Goal: Task Accomplishment & Management: Use online tool/utility

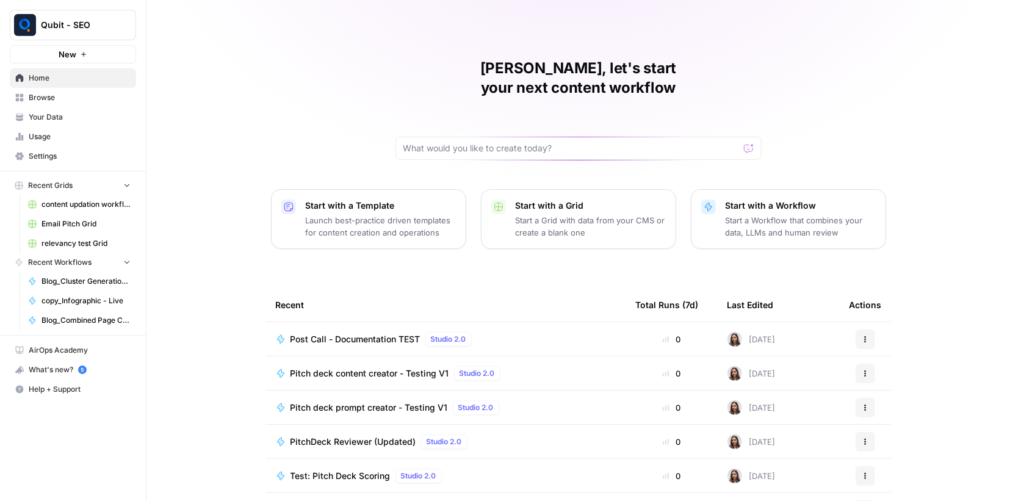
click at [63, 94] on span "Browse" at bounding box center [80, 97] width 102 height 11
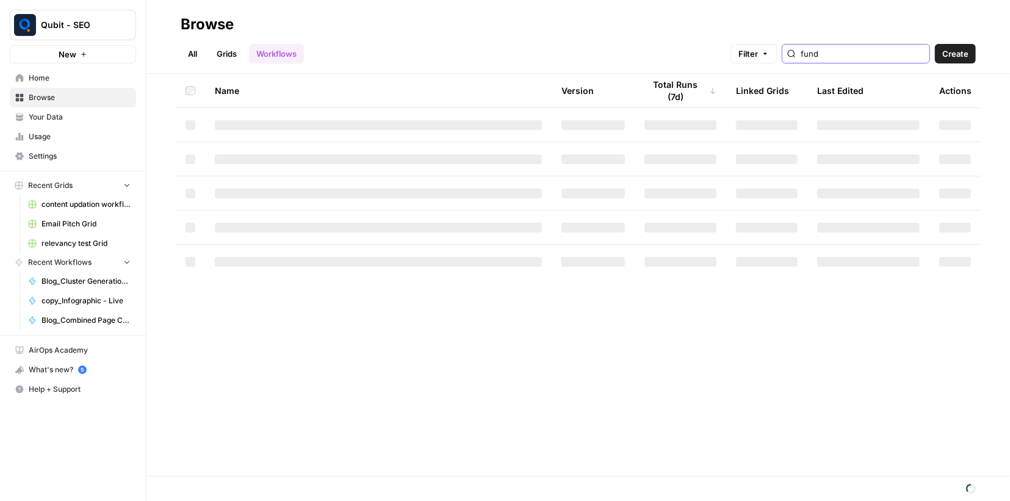
drag, startPoint x: 841, startPoint y: 54, endPoint x: 734, endPoint y: 51, distance: 107.5
click at [734, 51] on div "All Grids Workflows Filter fund Create" at bounding box center [579, 48] width 796 height 29
type input "pre"
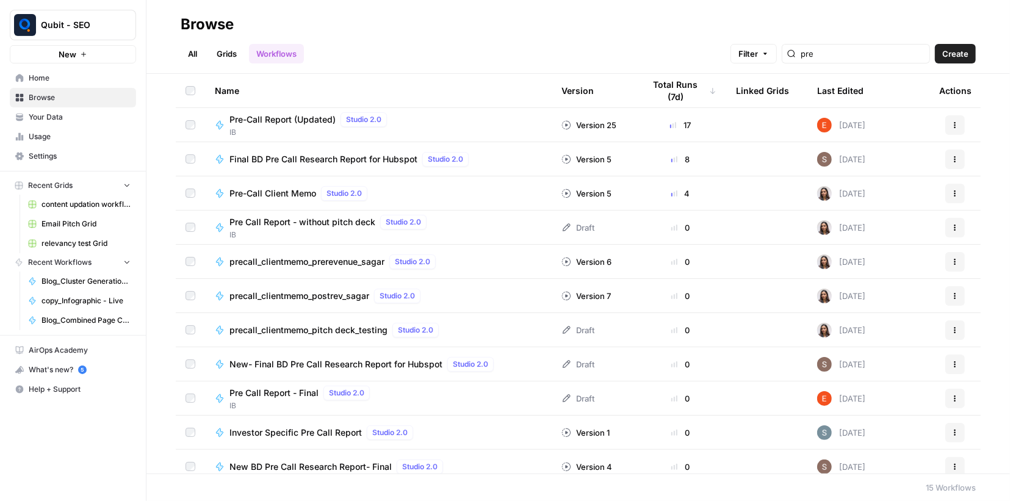
click at [288, 123] on span "Pre-Call Report (Updated)" at bounding box center [283, 120] width 106 height 12
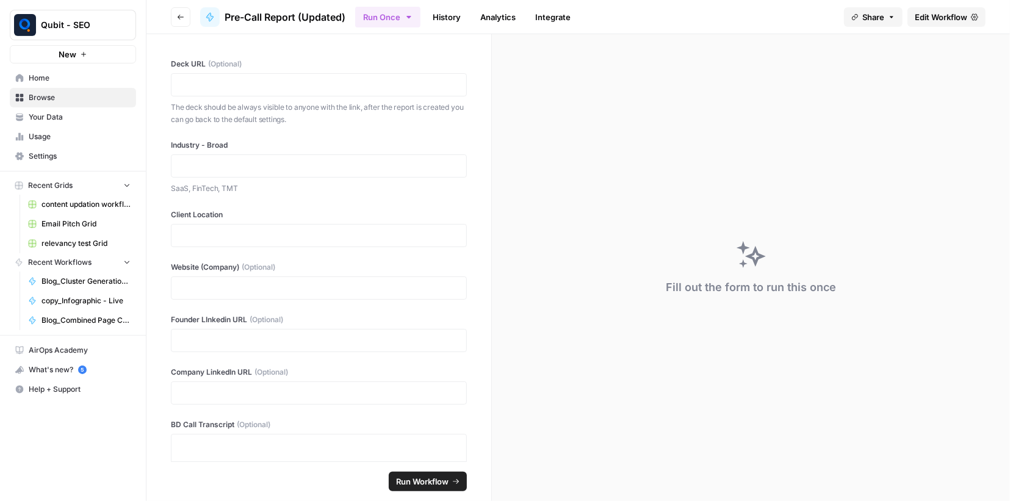
click at [438, 14] on link "History" at bounding box center [447, 17] width 43 height 20
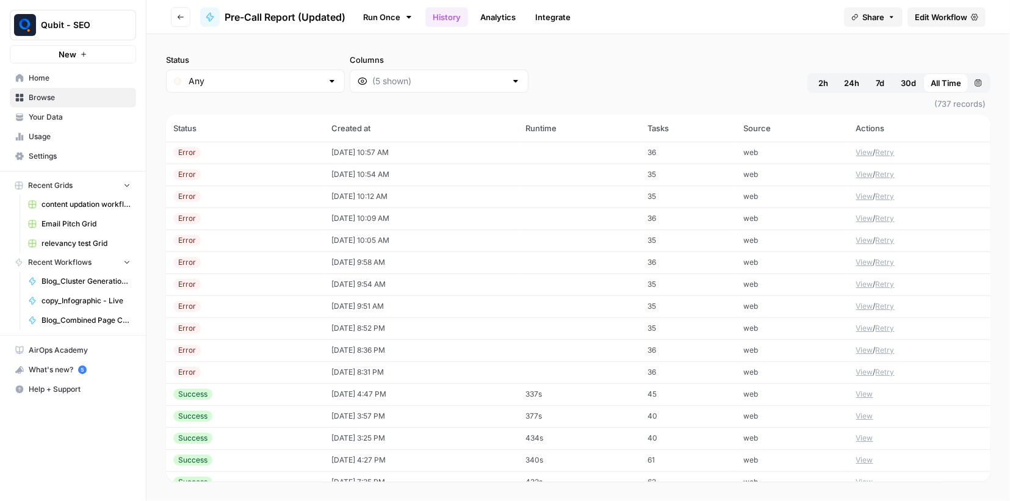
click at [865, 147] on button "View" at bounding box center [865, 152] width 17 height 11
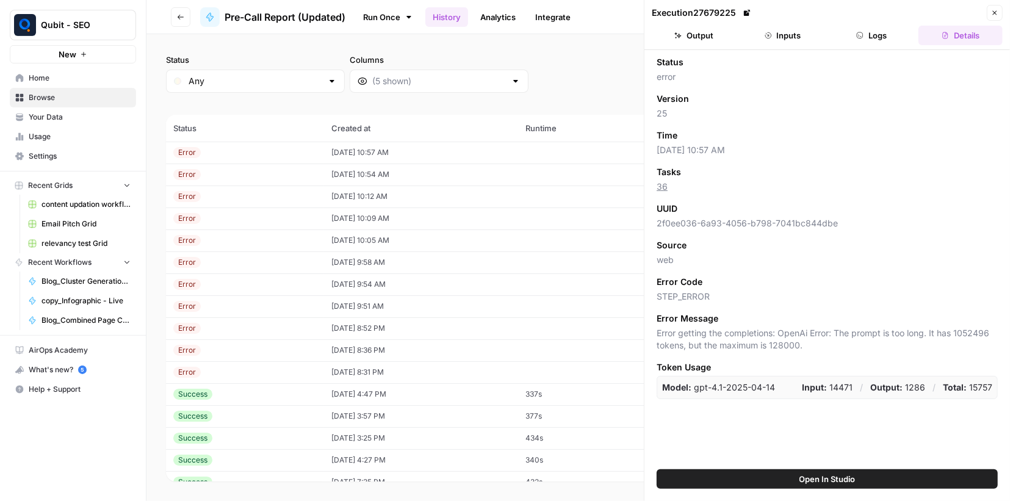
click at [726, 38] on button "Output" at bounding box center [694, 36] width 84 height 20
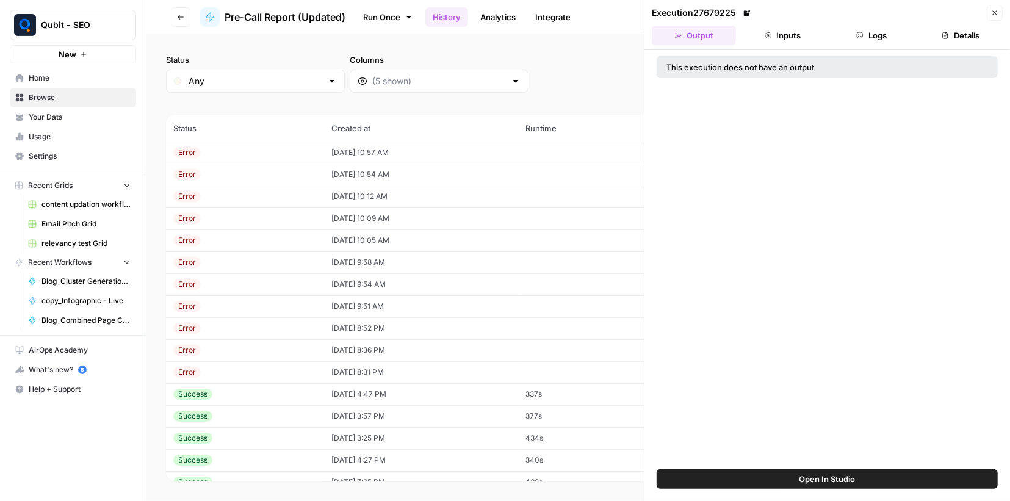
click at [780, 37] on button "Inputs" at bounding box center [783, 36] width 84 height 20
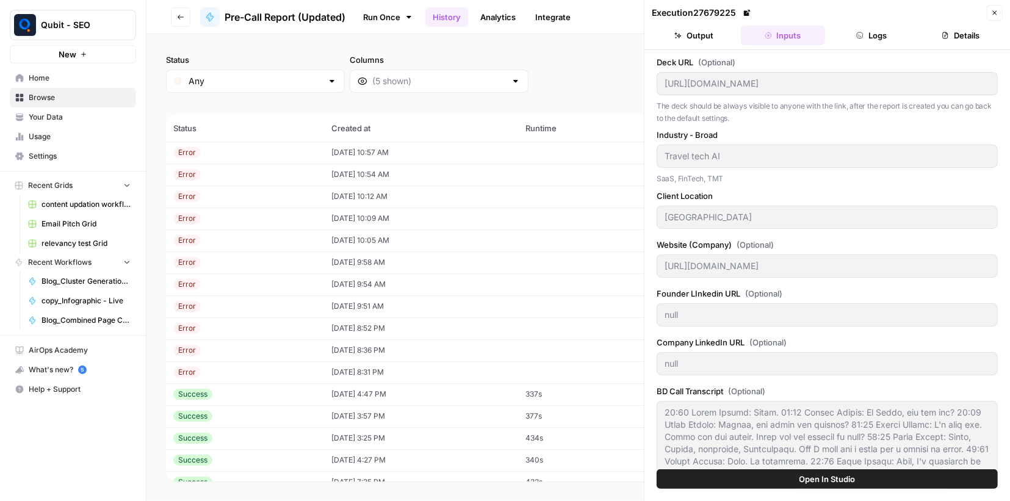
click at [861, 38] on icon "button" at bounding box center [861, 35] width 6 height 6
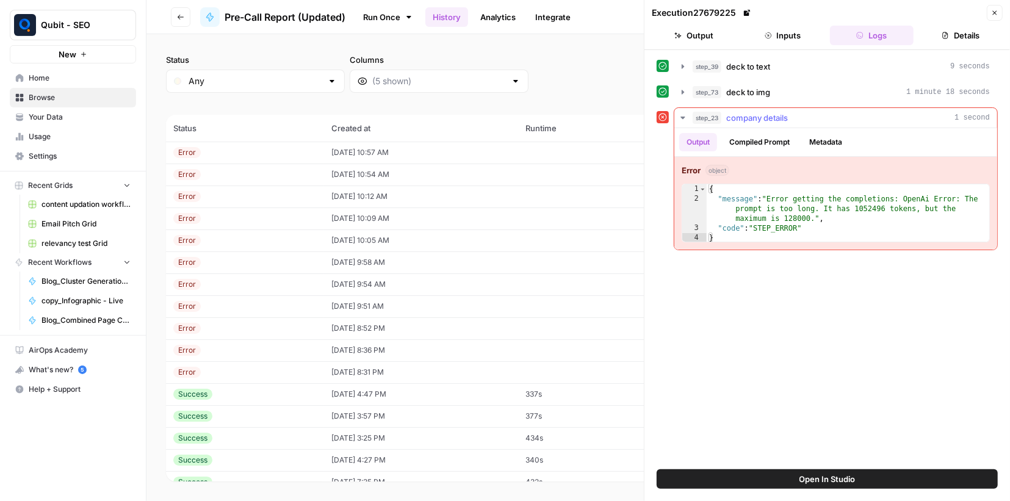
click at [683, 117] on icon "button" at bounding box center [683, 118] width 4 height 2
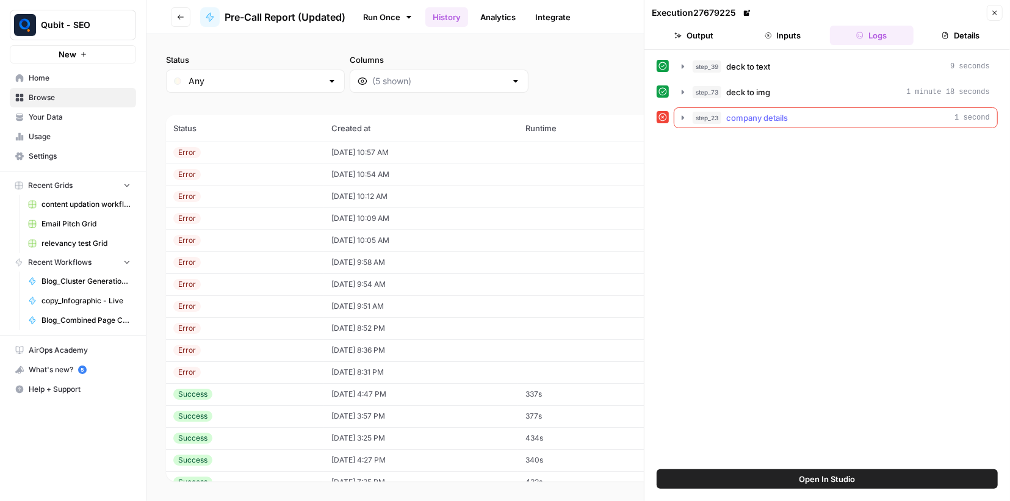
click at [727, 117] on div "step_23 company details 1 second" at bounding box center [841, 118] width 297 height 12
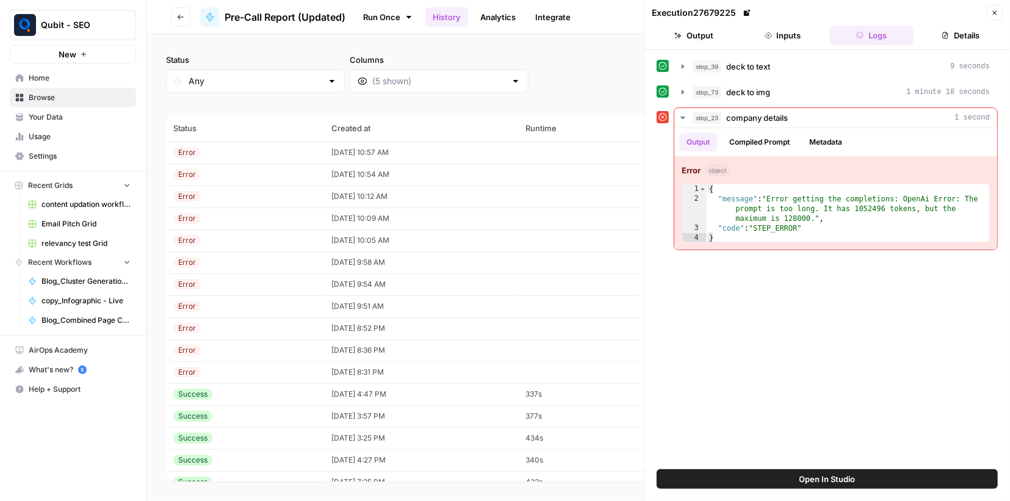
click at [999, 15] on button "Close" at bounding box center [995, 13] width 16 height 16
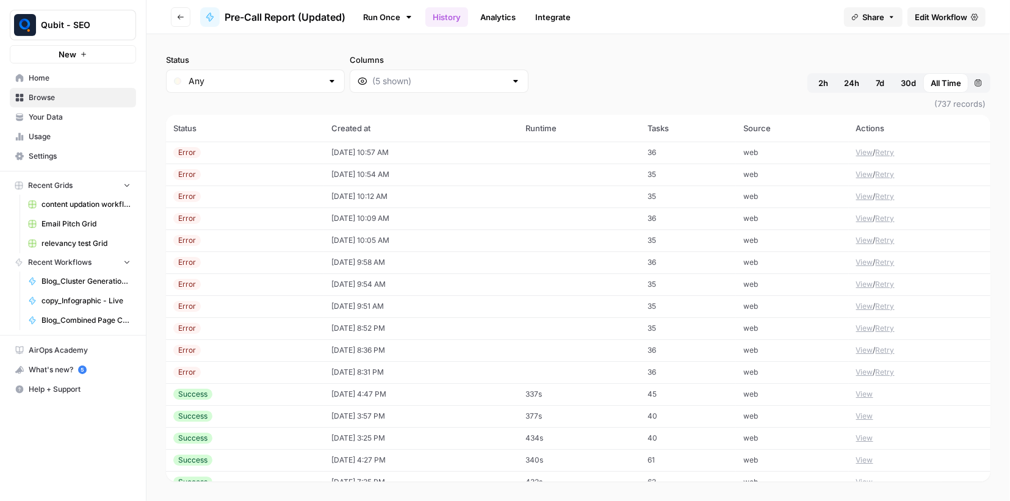
click at [932, 13] on span "Edit Workflow" at bounding box center [941, 17] width 53 height 12
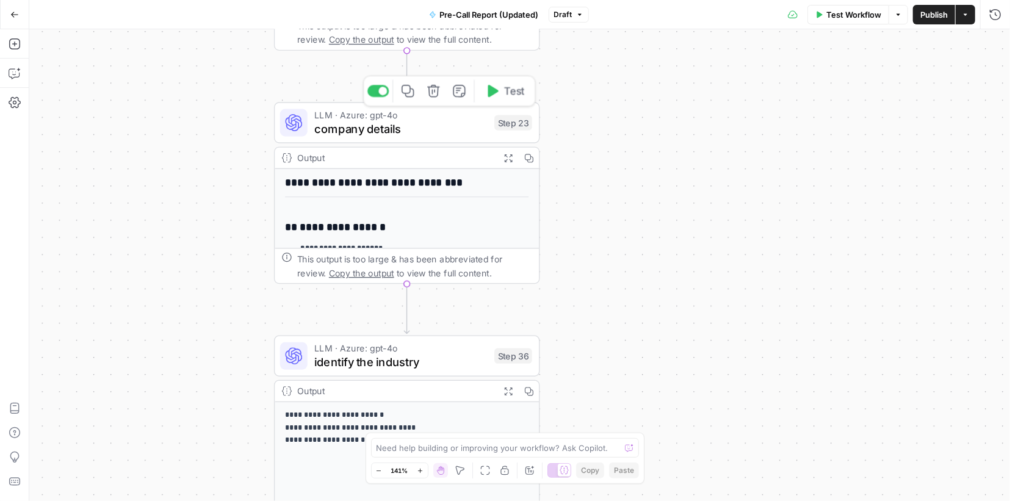
click at [447, 128] on span "company details" at bounding box center [400, 128] width 173 height 17
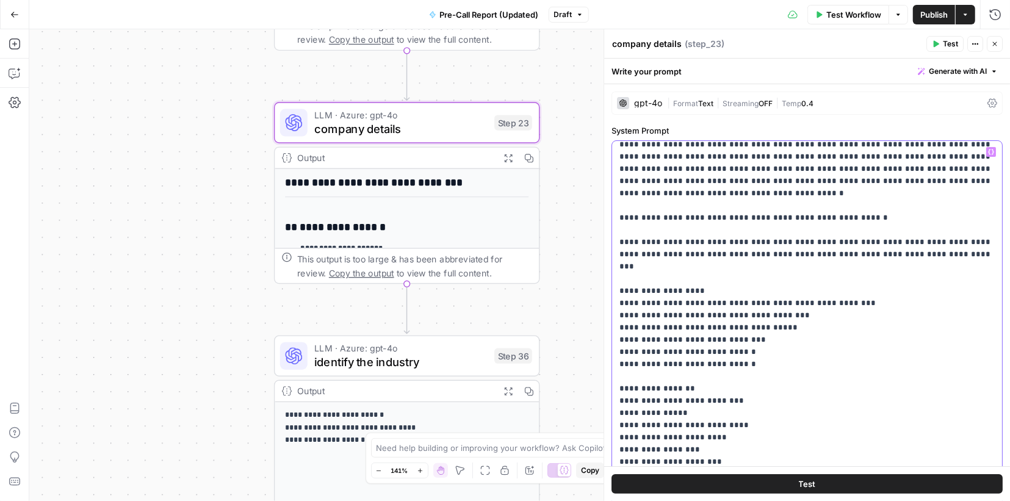
scroll to position [64, 0]
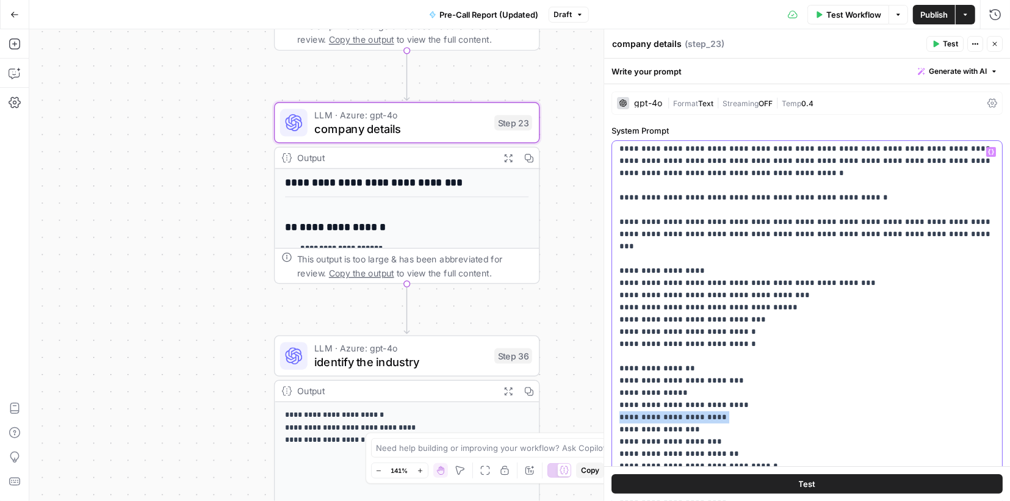
drag, startPoint x: 713, startPoint y: 392, endPoint x: 617, endPoint y: 392, distance: 95.9
click at [617, 392] on div "**********" at bounding box center [807, 389] width 390 height 497
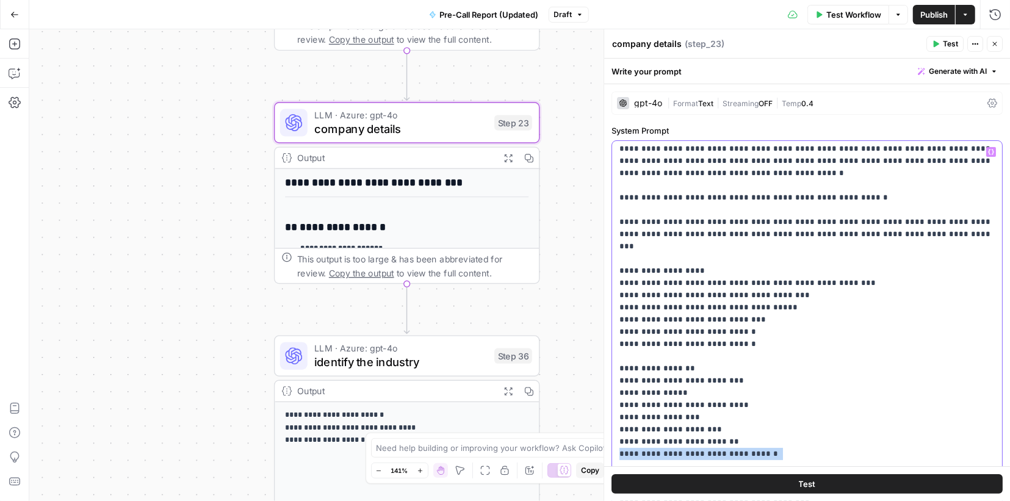
drag, startPoint x: 771, startPoint y: 433, endPoint x: 612, endPoint y: 429, distance: 158.8
click at [612, 429] on div "**********" at bounding box center [807, 389] width 390 height 497
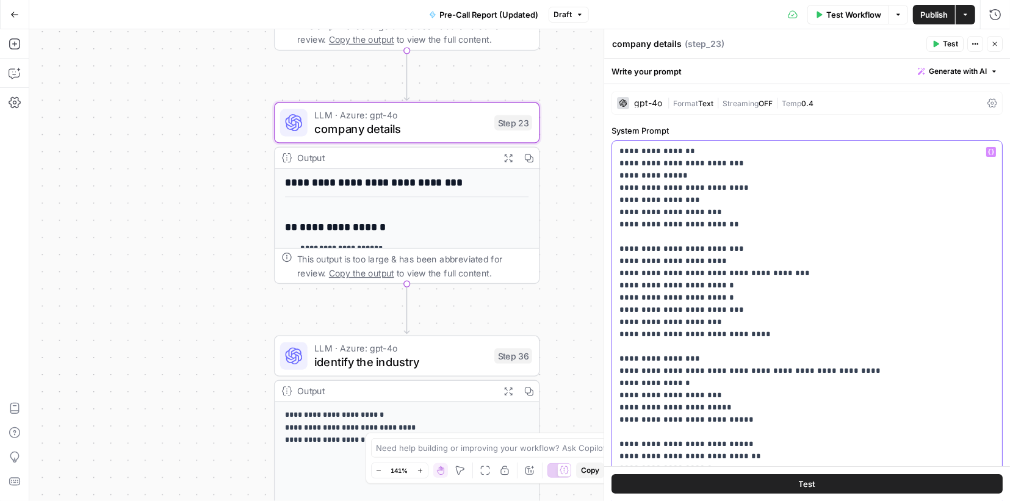
scroll to position [228, 0]
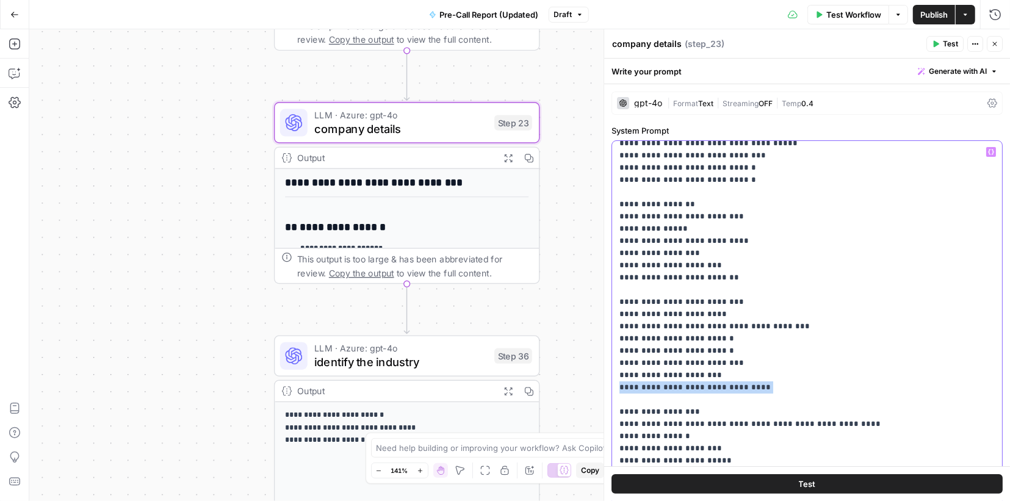
drag, startPoint x: 740, startPoint y: 361, endPoint x: 617, endPoint y: 360, distance: 123.3
click at [617, 360] on div "**********" at bounding box center [807, 389] width 390 height 497
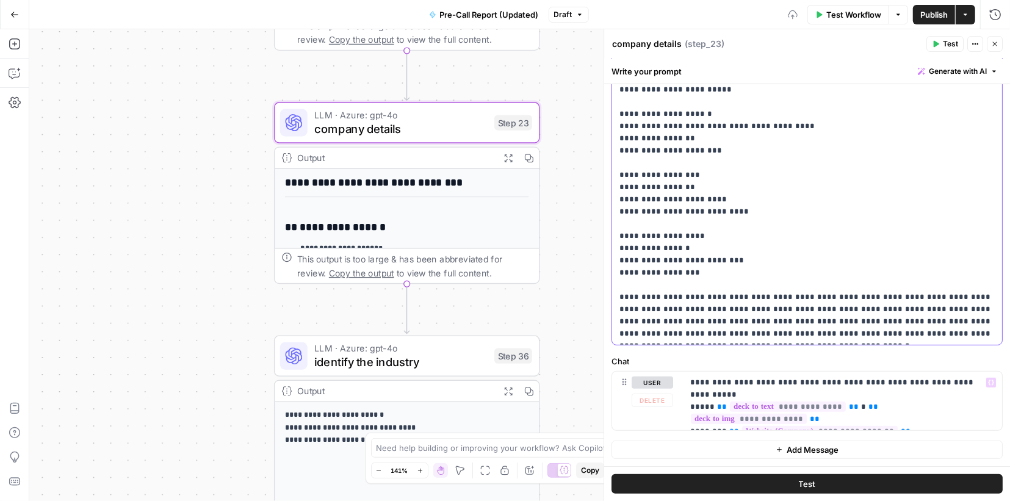
scroll to position [294, 0]
click at [750, 481] on button "Test" at bounding box center [807, 484] width 391 height 20
click at [778, 481] on button "Test" at bounding box center [807, 484] width 391 height 20
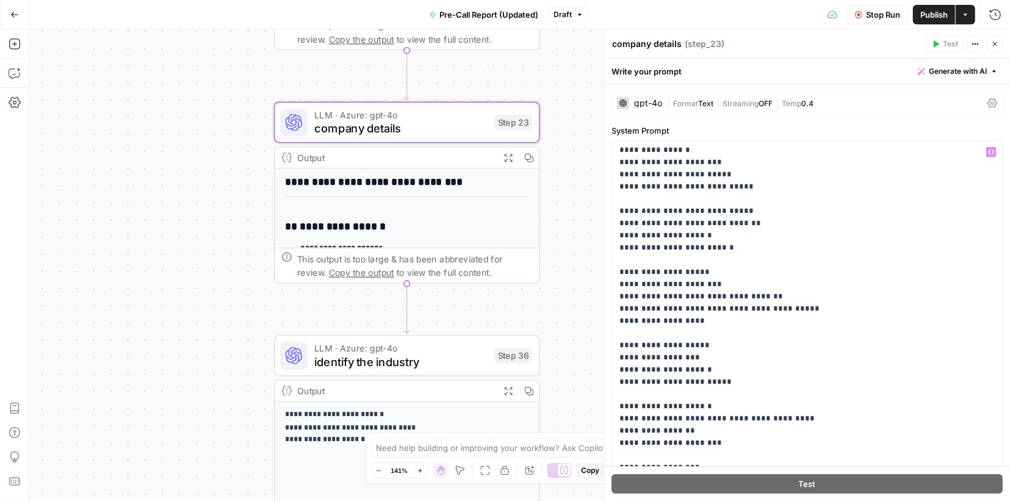
scroll to position [502, 0]
click at [572, 121] on div "**********" at bounding box center [519, 265] width 981 height 472
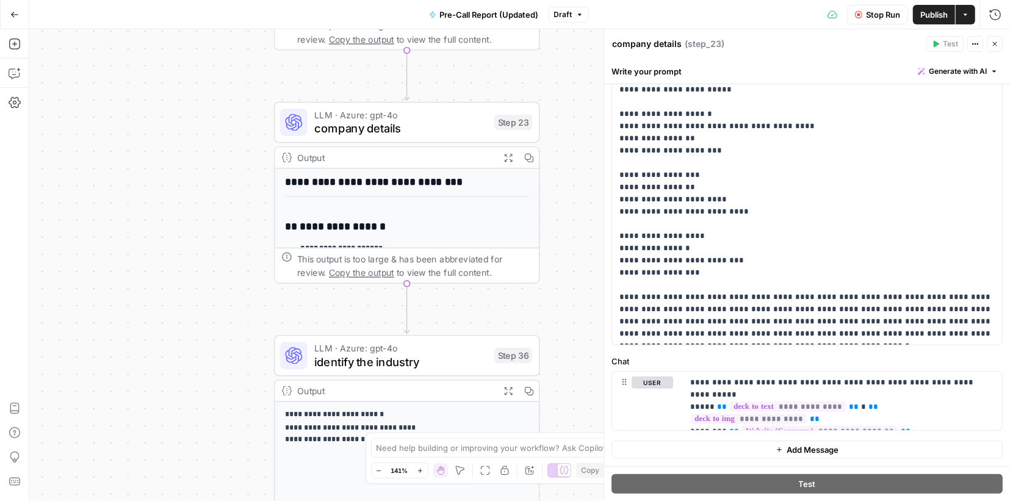
scroll to position [294, 0]
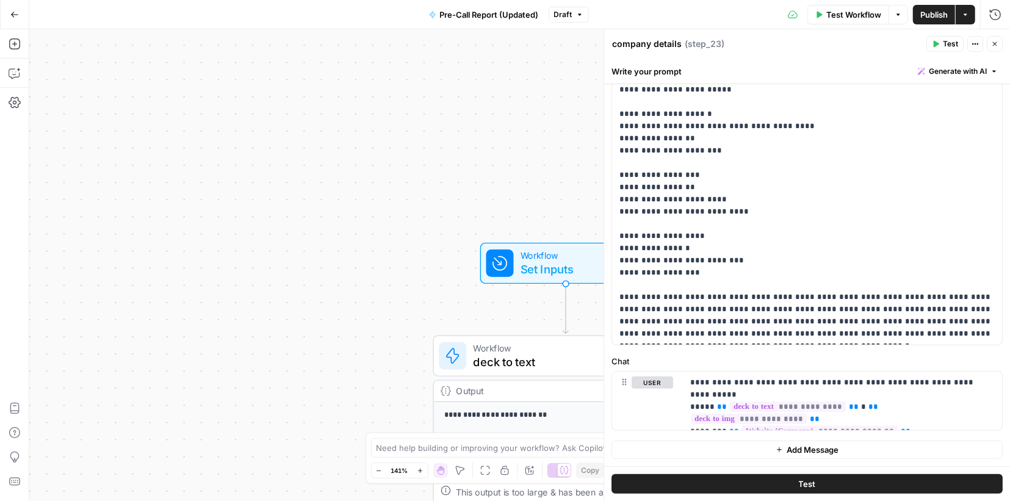
click at [858, 485] on button "Test" at bounding box center [807, 484] width 391 height 20
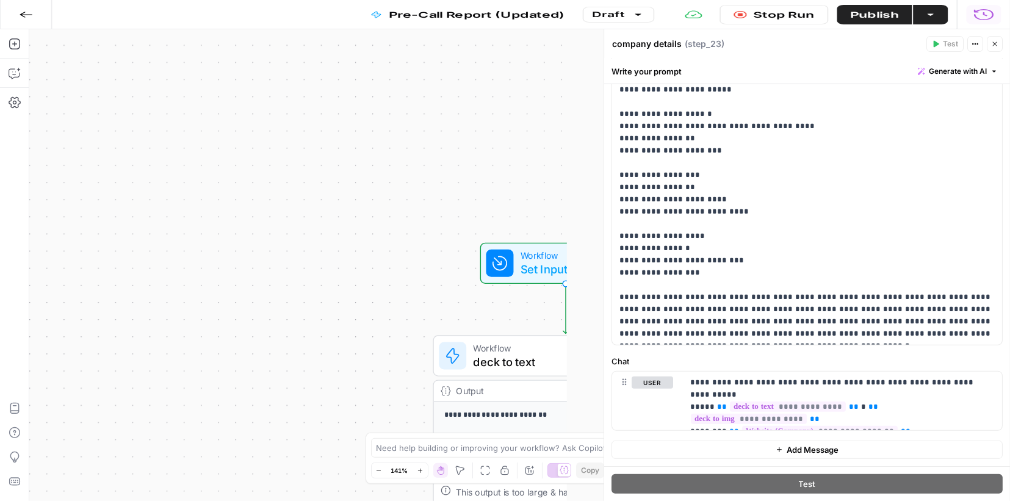
click at [858, 485] on body "**********" at bounding box center [505, 250] width 1010 height 501
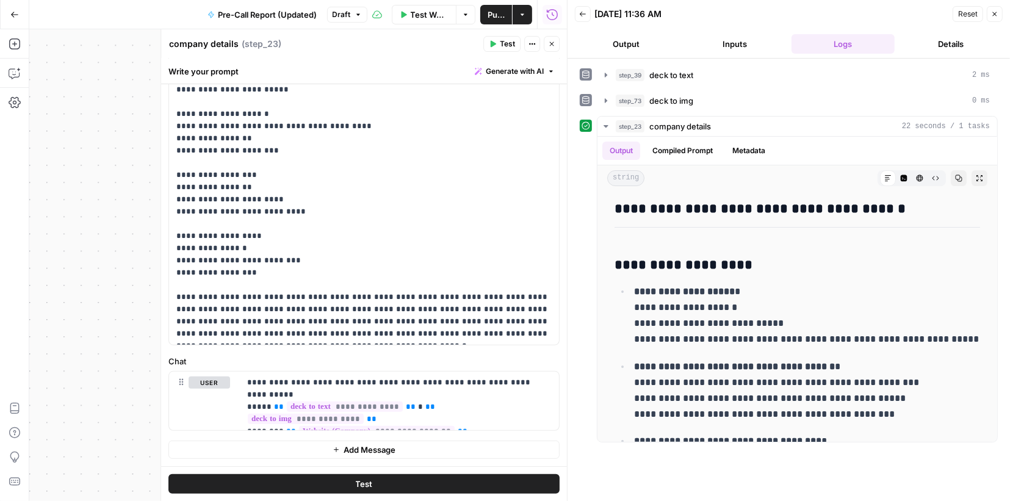
click at [637, 57] on header "Back [DATE] 11:36 AM Reset Close Output Inputs Logs Details" at bounding box center [789, 29] width 443 height 59
click at [636, 50] on button "Output" at bounding box center [626, 44] width 103 height 20
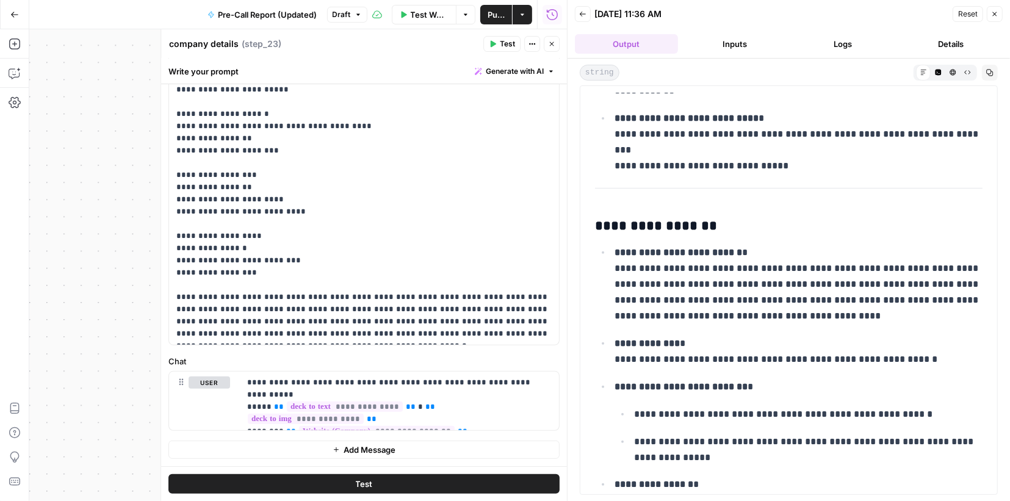
scroll to position [454, 0]
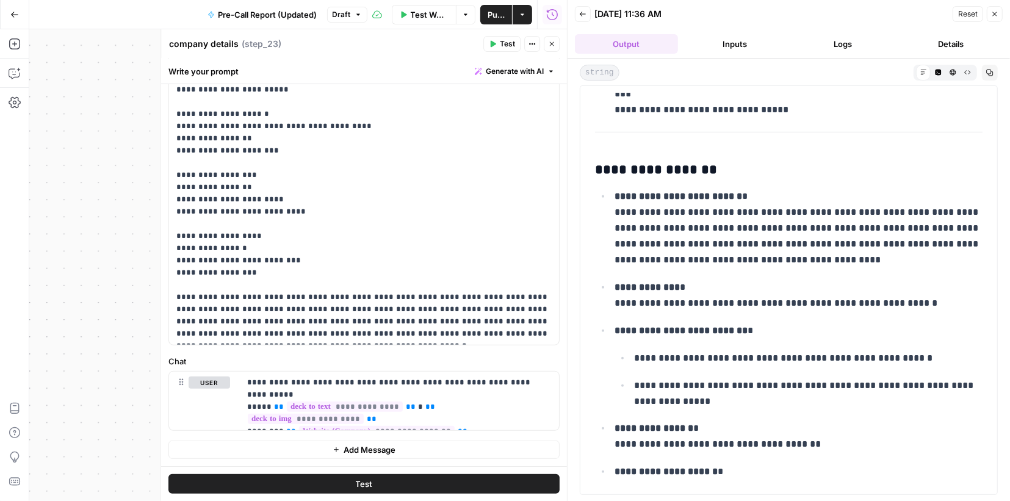
click at [1000, 18] on button "Close" at bounding box center [995, 14] width 16 height 16
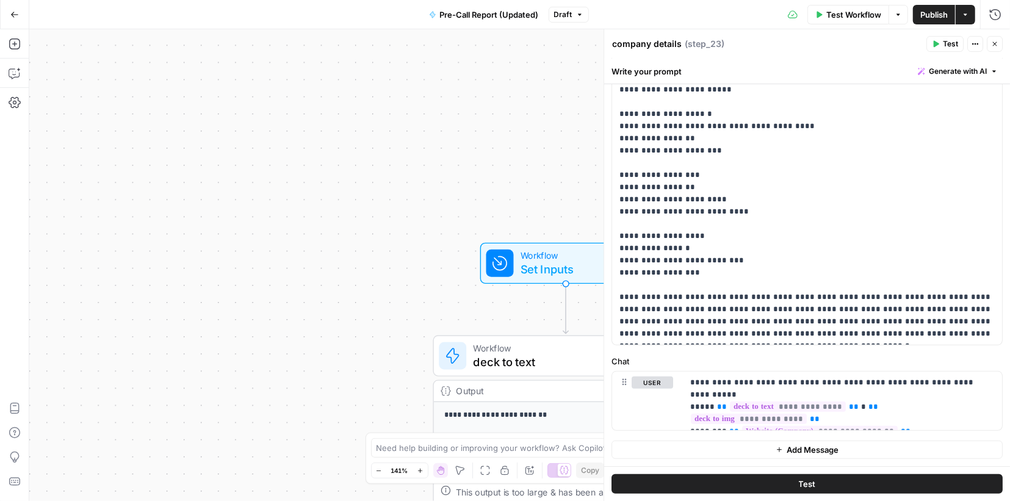
click at [929, 13] on span "Publish" at bounding box center [934, 15] width 27 height 12
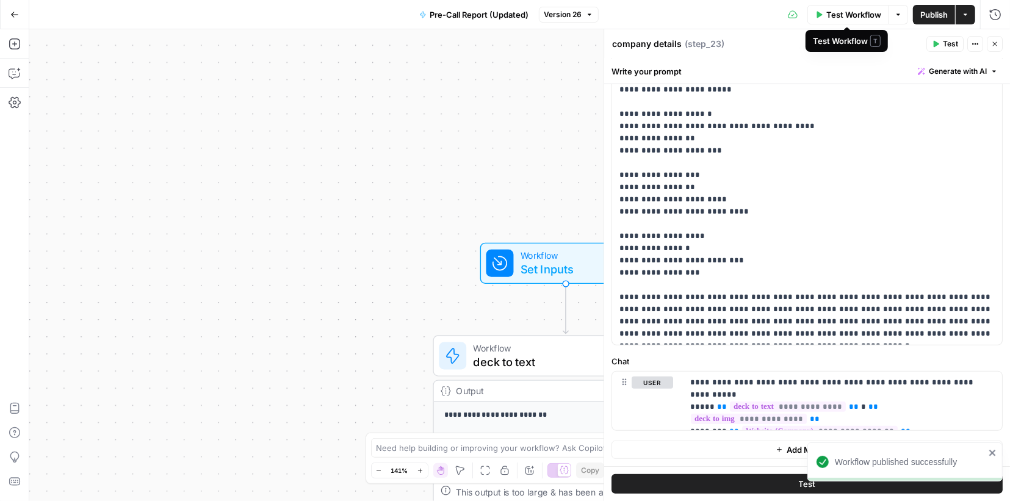
click at [846, 14] on span "Test Workflow" at bounding box center [854, 15] width 55 height 12
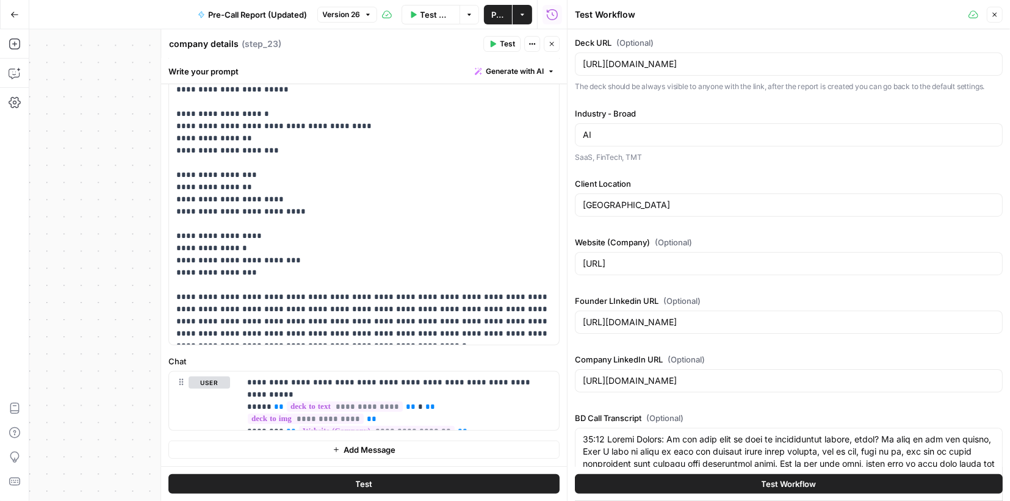
click at [691, 488] on button "Test Workflow" at bounding box center [789, 484] width 428 height 20
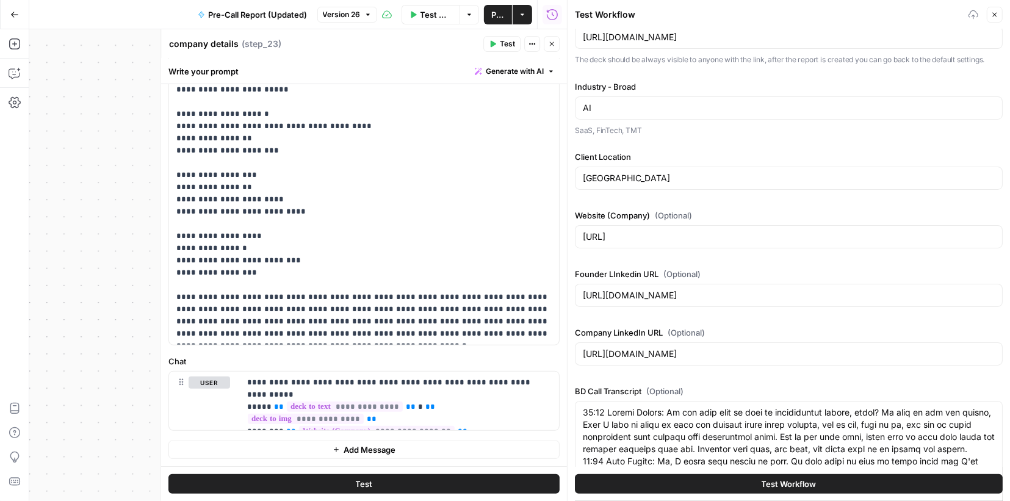
click at [758, 485] on button "Test Workflow" at bounding box center [789, 484] width 428 height 20
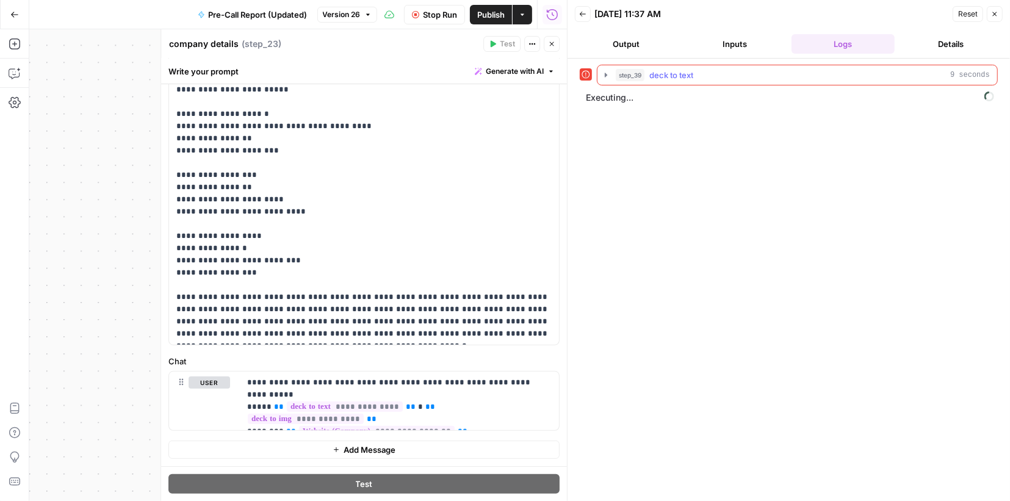
click at [612, 74] on button "step_39 deck to text 9 seconds" at bounding box center [798, 75] width 400 height 20
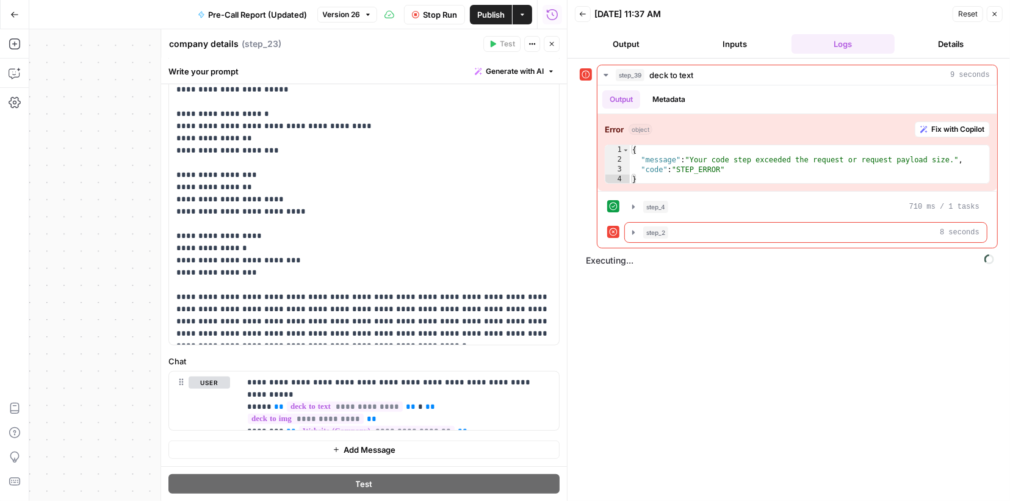
click at [634, 230] on icon "button" at bounding box center [634, 233] width 10 height 10
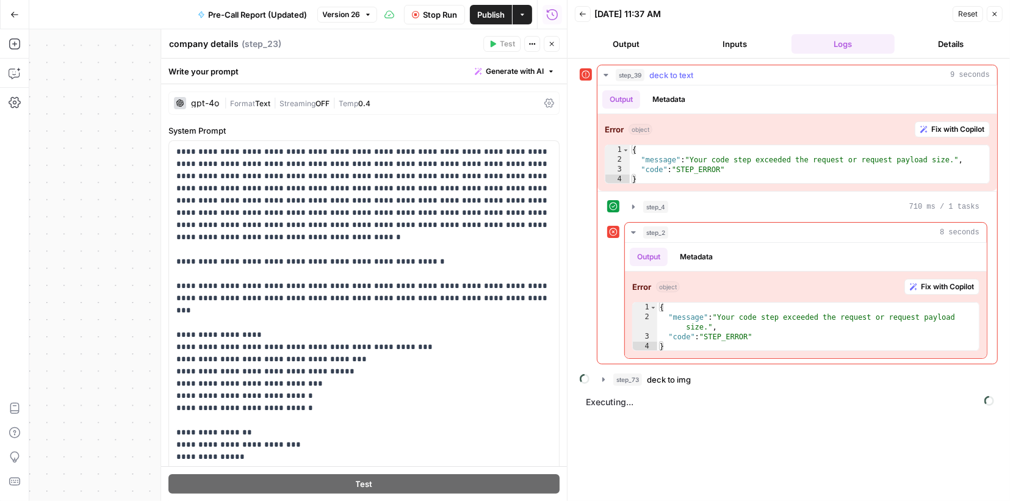
click at [607, 78] on icon "button" at bounding box center [606, 75] width 10 height 10
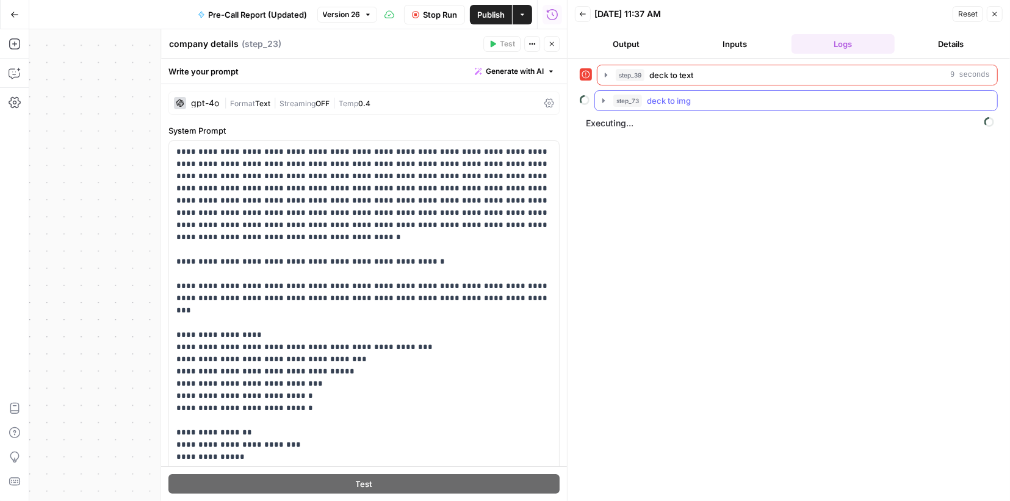
click at [604, 96] on icon "button" at bounding box center [604, 101] width 10 height 10
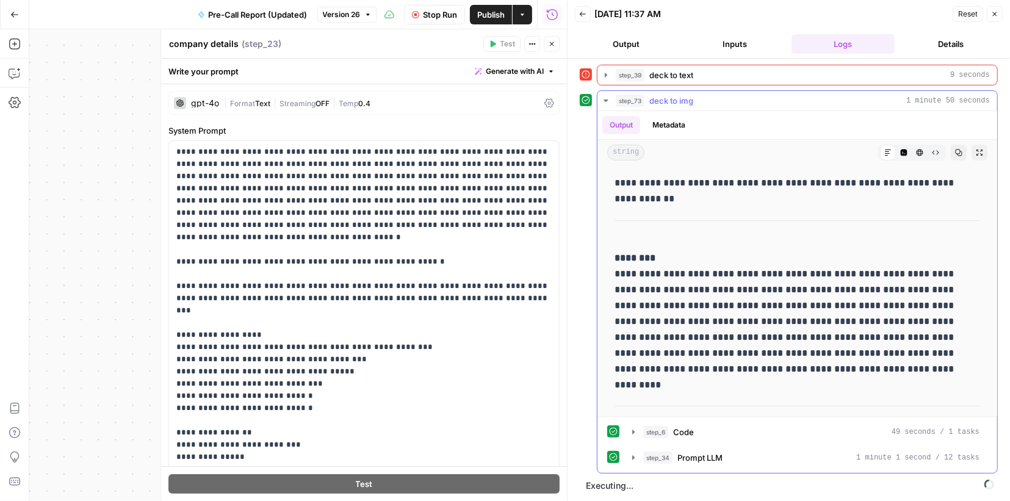
click at [610, 100] on icon "button" at bounding box center [606, 101] width 10 height 10
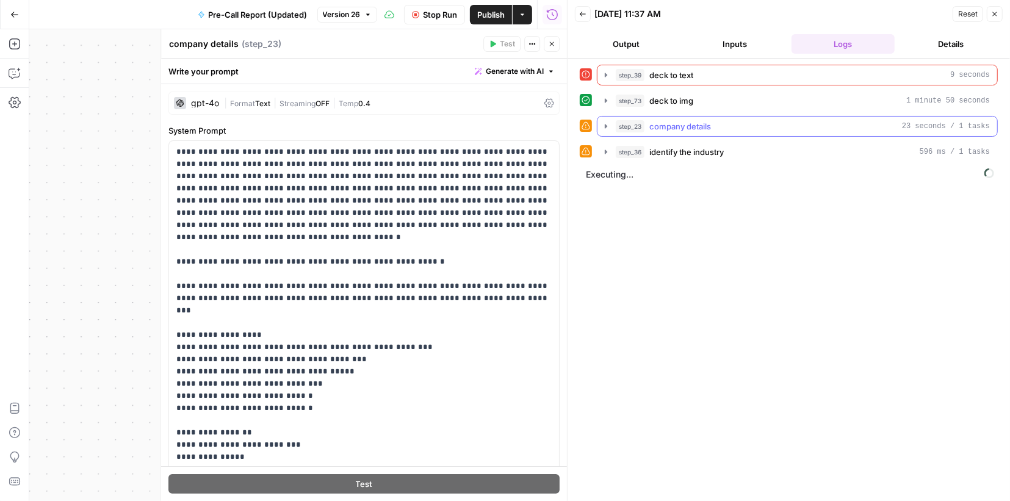
click at [607, 123] on icon "button" at bounding box center [606, 127] width 10 height 10
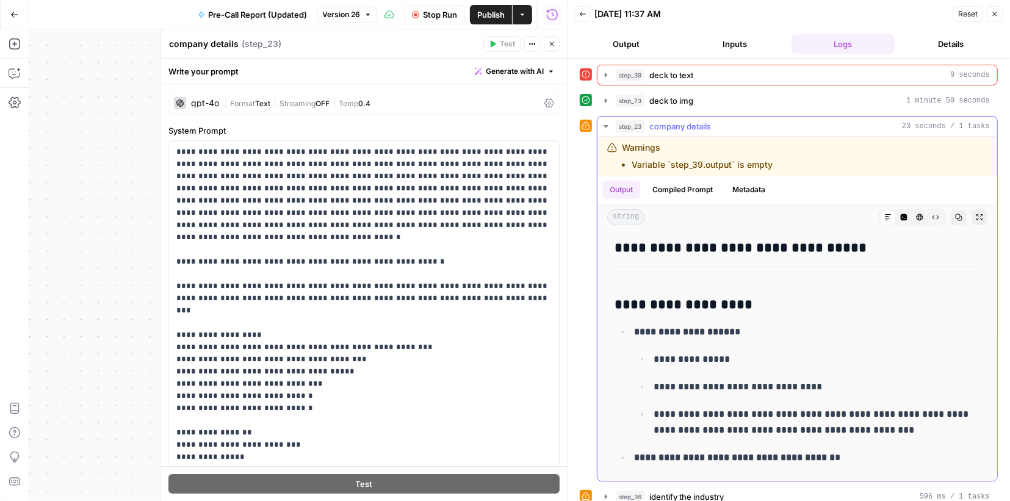
click at [607, 123] on icon "button" at bounding box center [606, 127] width 10 height 10
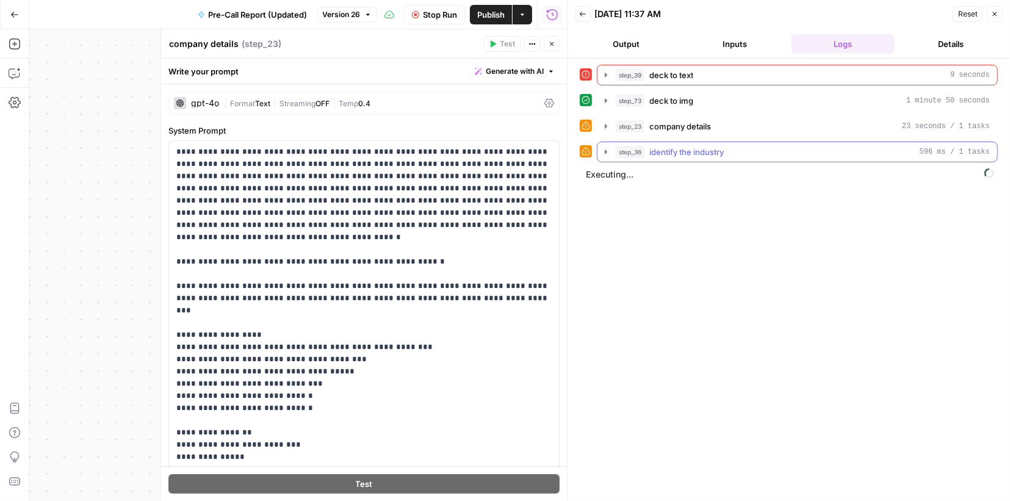
click at [604, 153] on icon "button" at bounding box center [606, 152] width 10 height 10
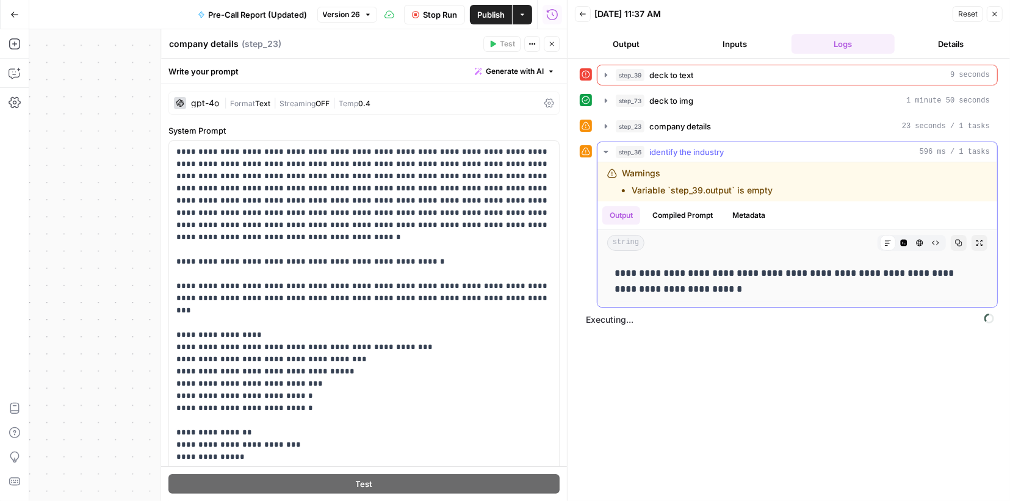
click at [604, 153] on icon "button" at bounding box center [606, 152] width 10 height 10
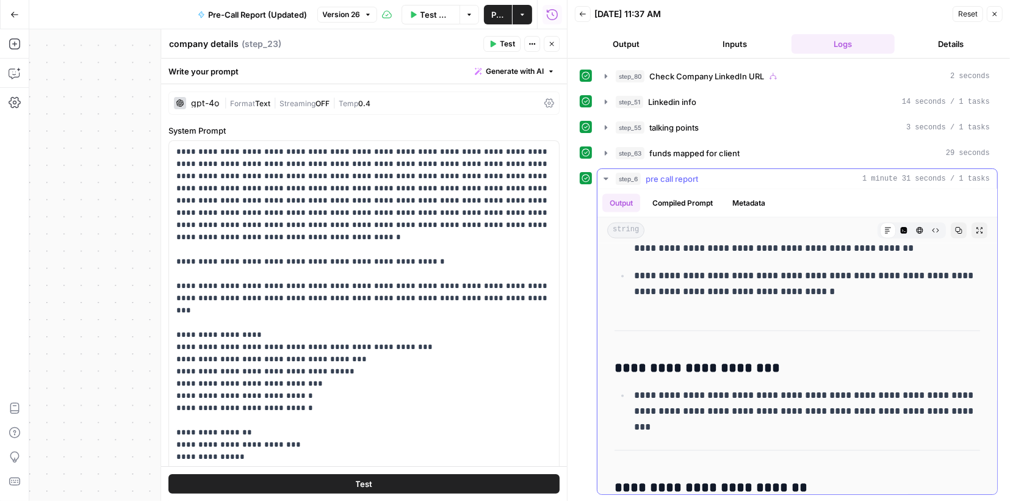
scroll to position [18867, 0]
click at [504, 17] on span "Publish" at bounding box center [497, 15] width 13 height 12
